Goal: Navigation & Orientation: Find specific page/section

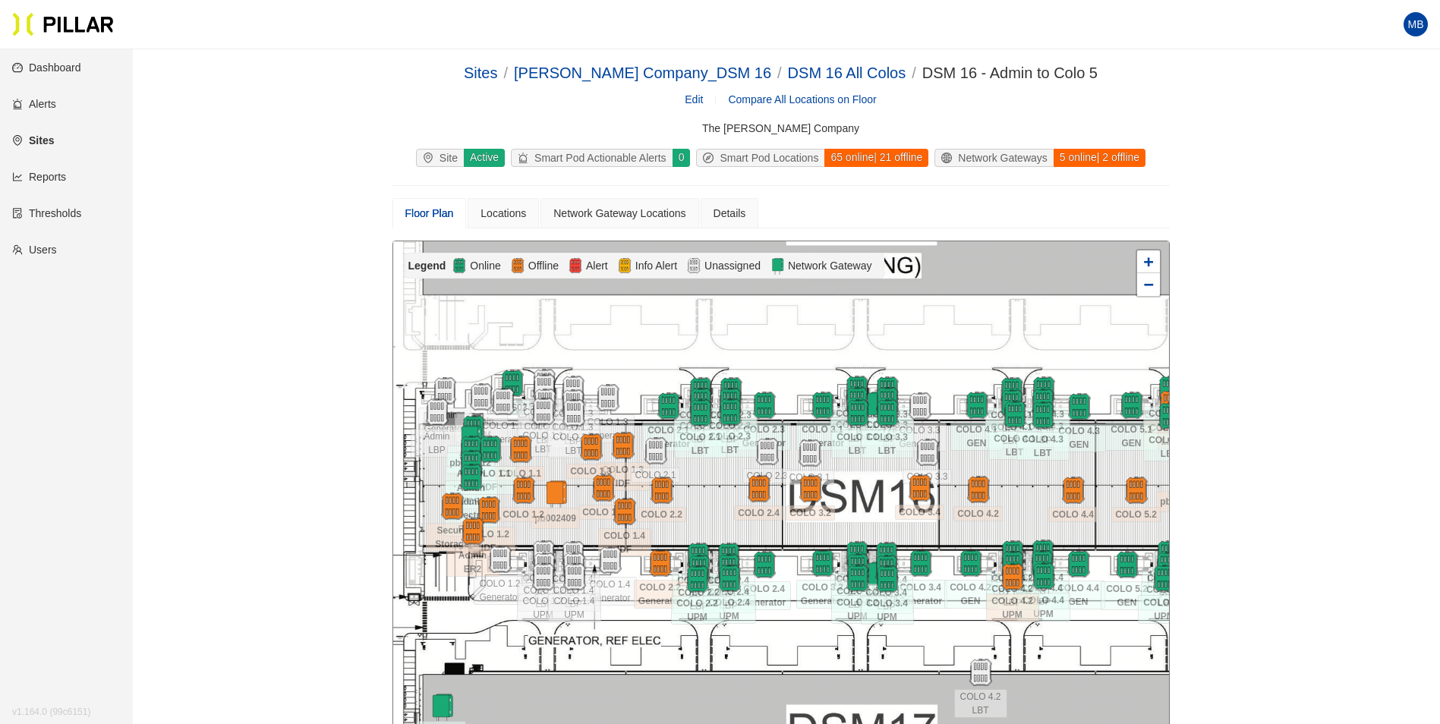
scroll to position [152, 0]
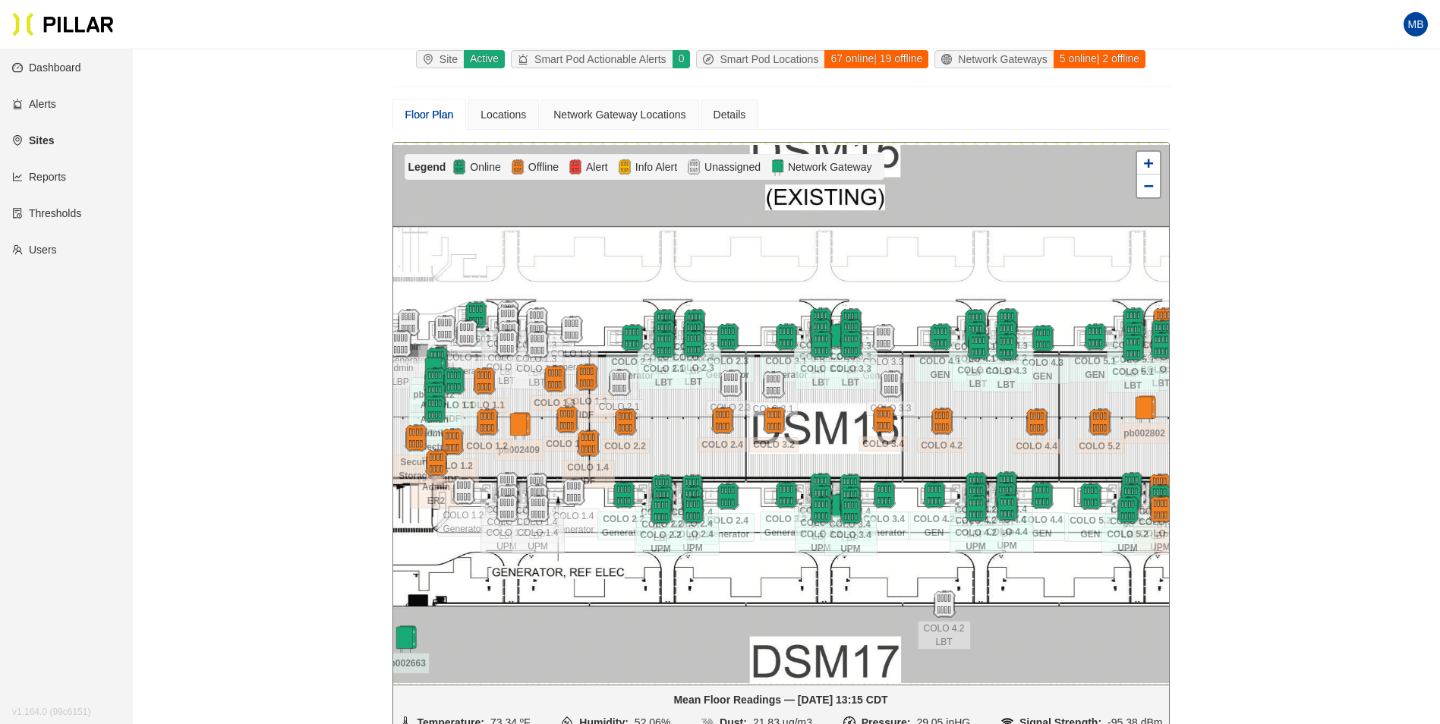
scroll to position [125, 0]
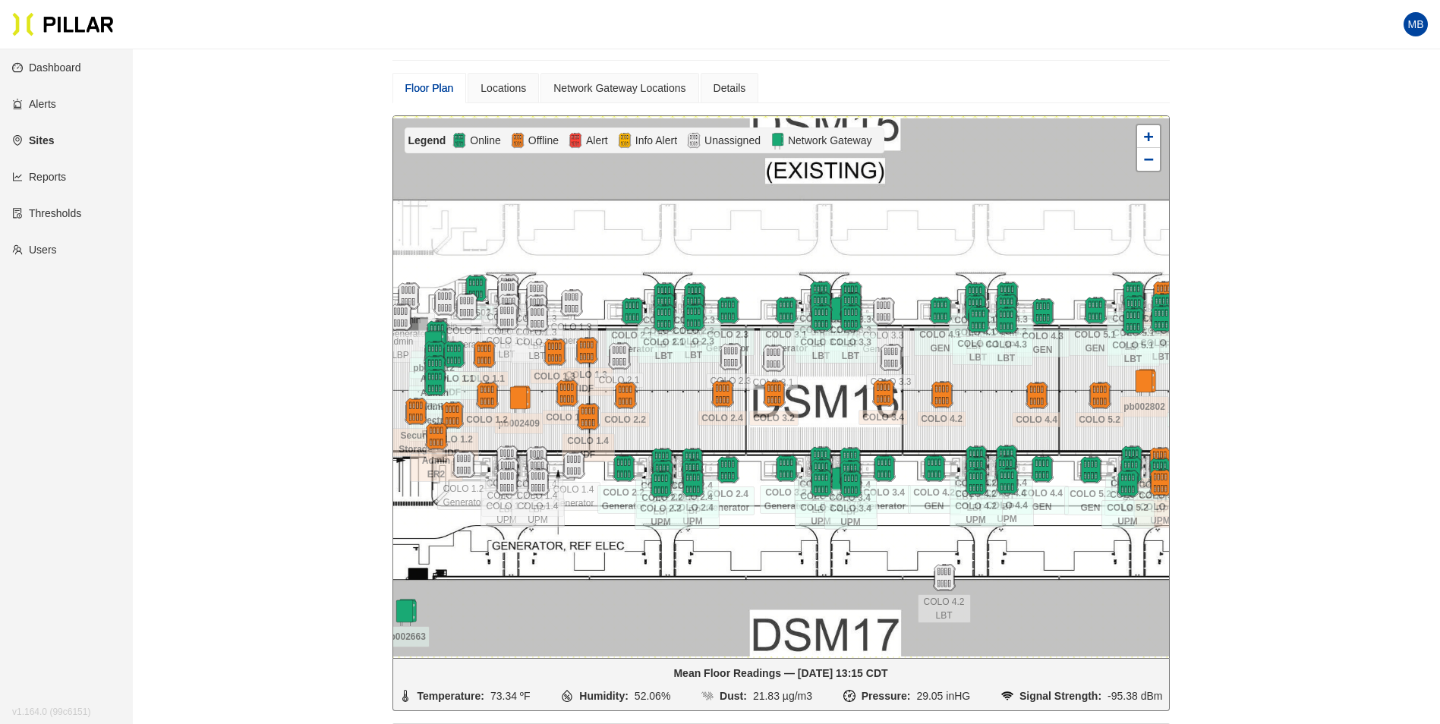
click at [728, 408] on div at bounding box center [781, 387] width 776 height 542
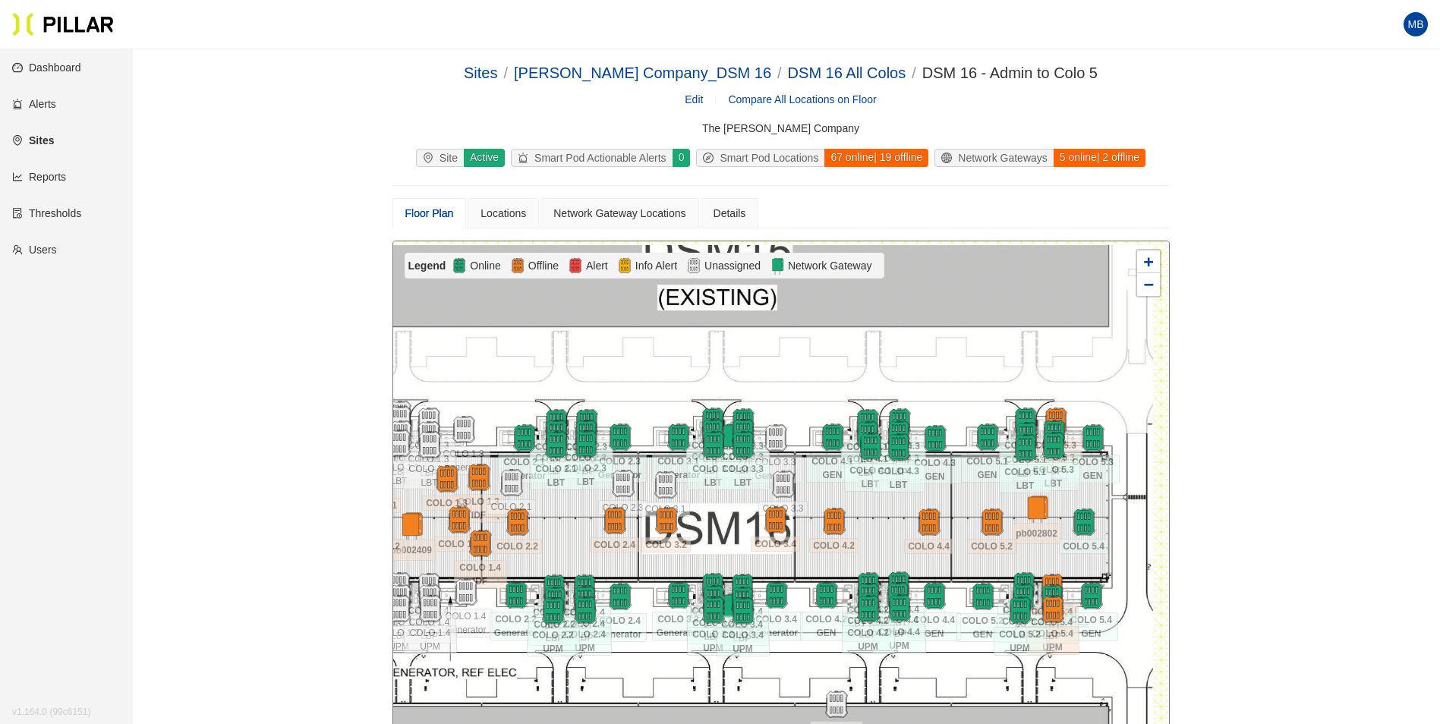
scroll to position [125, 0]
